Goal: Task Accomplishment & Management: Manage account settings

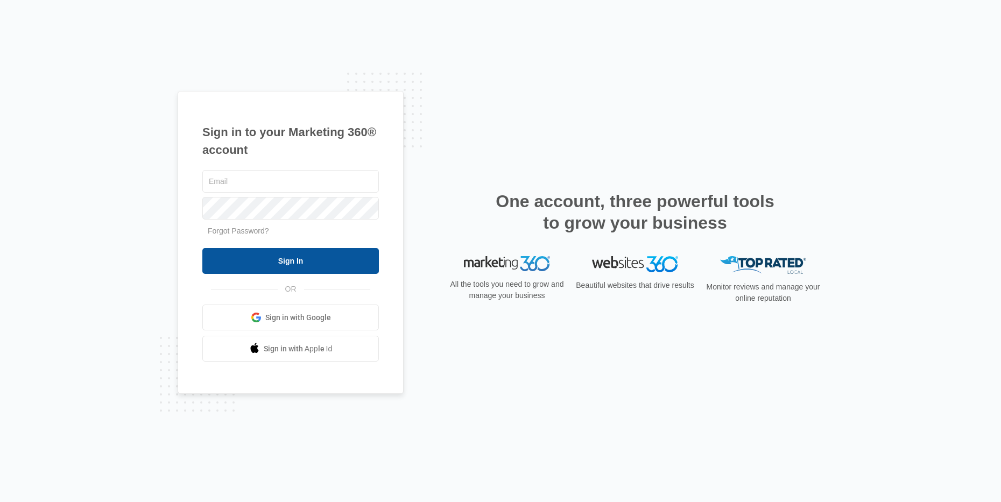
type input "[EMAIL_ADDRESS][DOMAIN_NAME]"
click at [287, 261] on input "Sign In" at bounding box center [290, 261] width 177 height 26
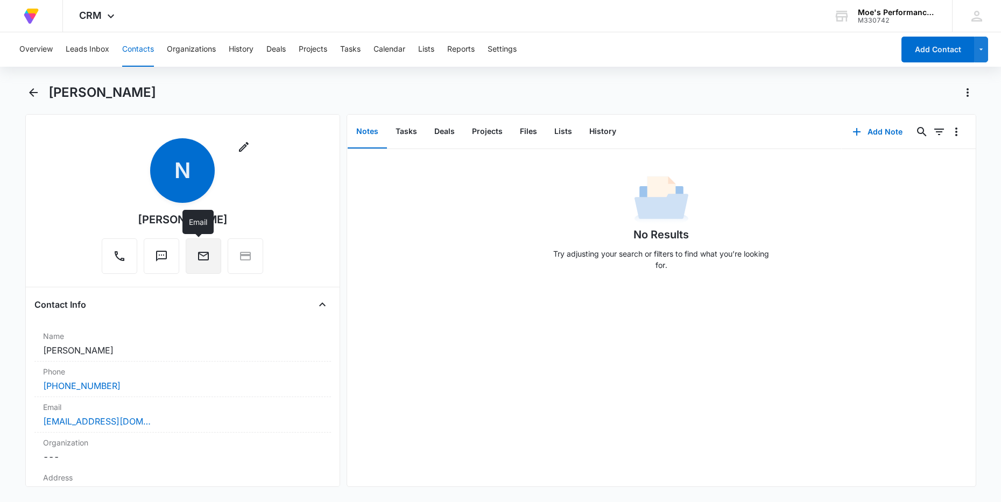
click at [199, 261] on icon "Email" at bounding box center [203, 256] width 13 height 13
click at [88, 48] on button "Leads Inbox" at bounding box center [88, 49] width 44 height 34
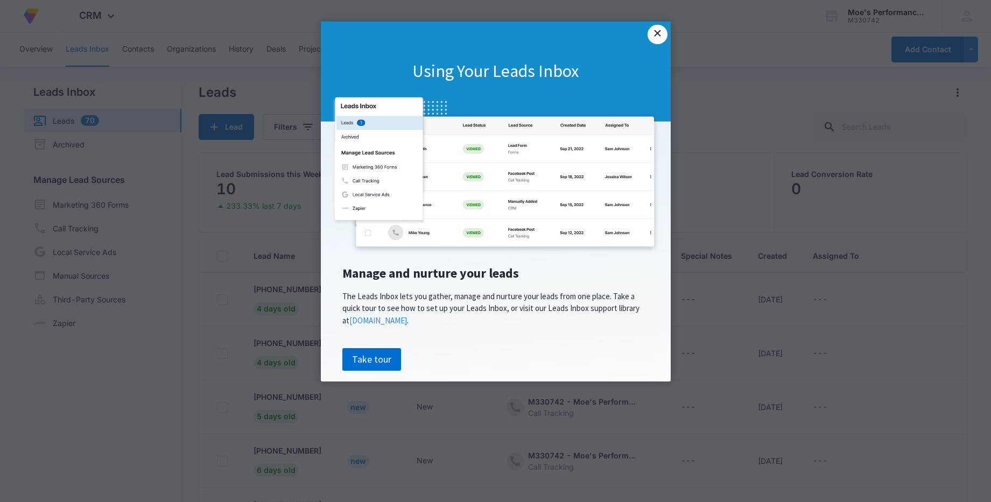
click at [661, 32] on link "×" at bounding box center [657, 34] width 19 height 19
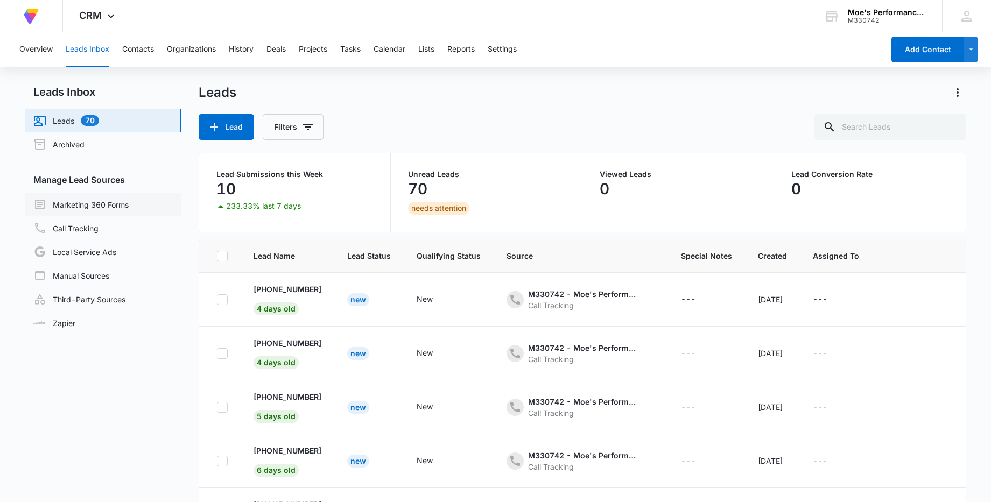
click at [87, 208] on link "Marketing 360 Forms" at bounding box center [80, 204] width 95 height 13
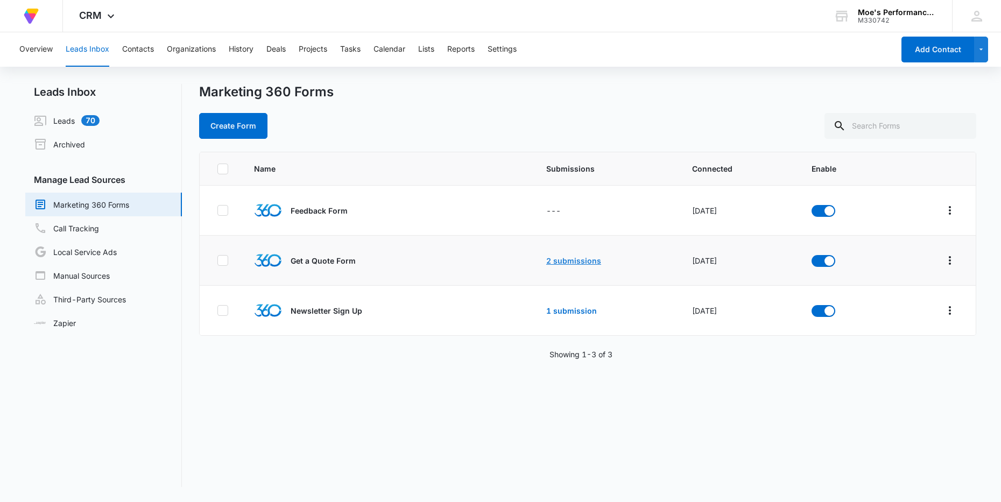
click at [554, 258] on link "2 submissions" at bounding box center [573, 260] width 55 height 9
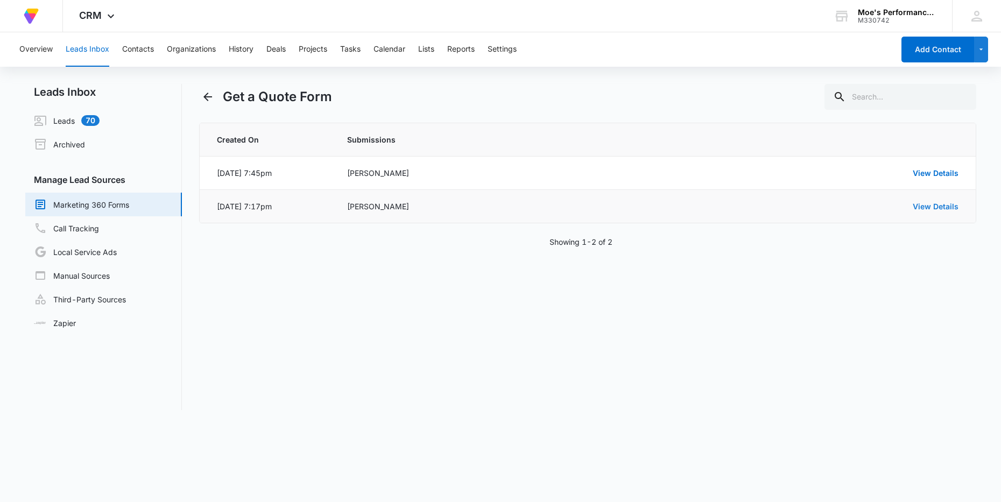
click at [925, 205] on link "View Details" at bounding box center [936, 206] width 46 height 9
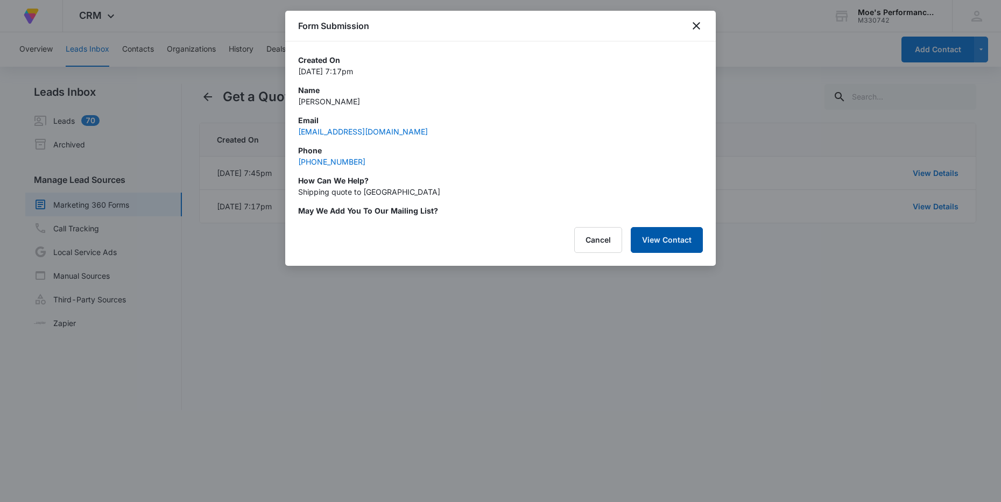
click at [676, 237] on button "View Contact" at bounding box center [667, 240] width 72 height 26
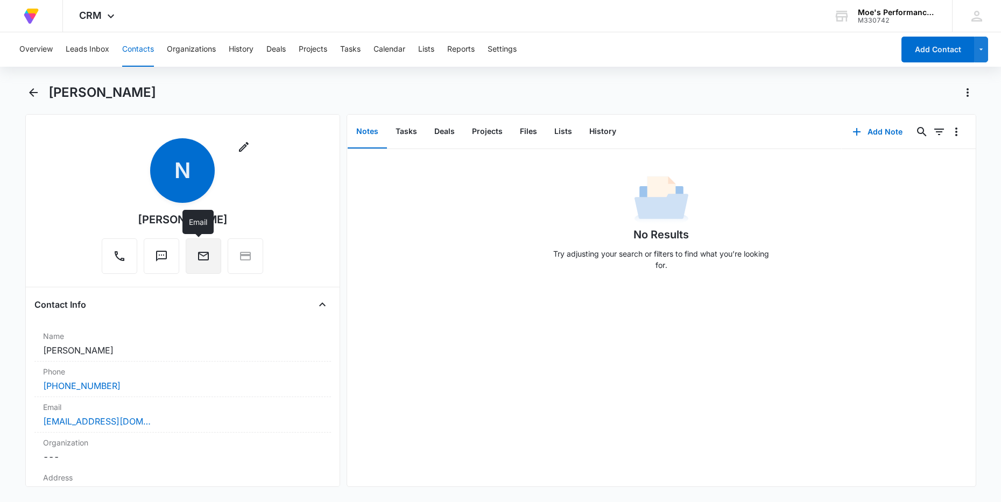
click at [197, 261] on icon "Email" at bounding box center [203, 256] width 13 height 13
click at [96, 420] on link "nathanstanley90@gmail.com" at bounding box center [97, 421] width 108 height 13
click at [101, 420] on link "nathanstanley90@gmail.com" at bounding box center [97, 421] width 108 height 13
